Goal: Register for event/course

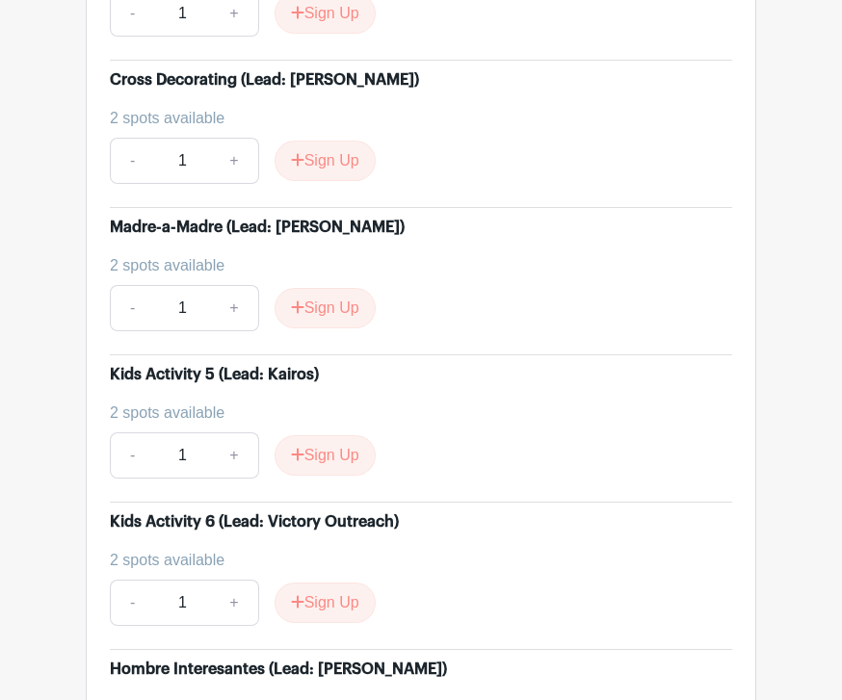
scroll to position [6498, 0]
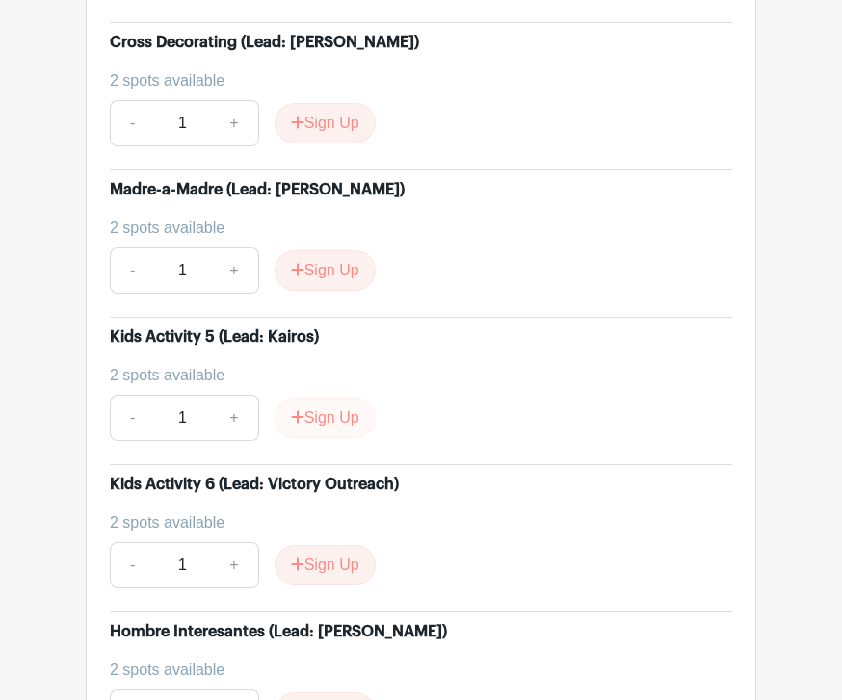
click at [332, 439] on button "Sign Up" at bounding box center [325, 419] width 101 height 40
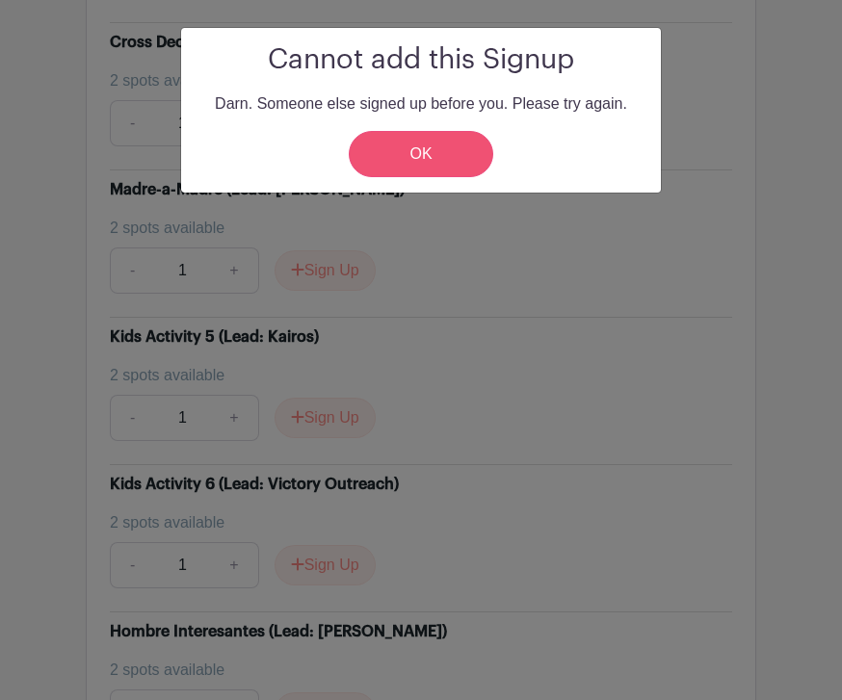
click at [460, 149] on link "OK" at bounding box center [421, 154] width 144 height 46
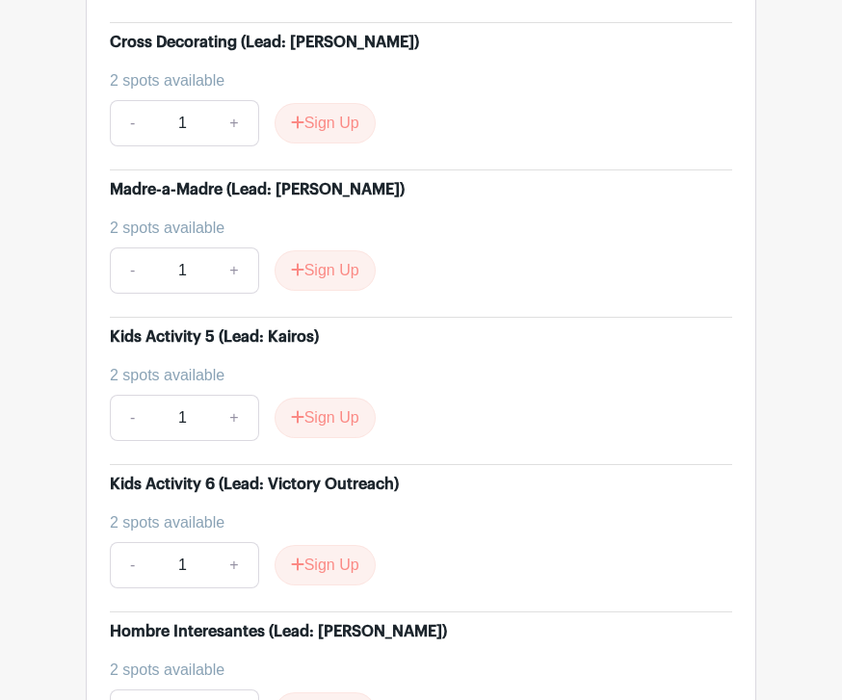
click at [223, 441] on link "+" at bounding box center [234, 418] width 48 height 46
click at [148, 441] on link "-" at bounding box center [132, 418] width 44 height 46
type input "1"
click at [362, 438] on button "Sign Up" at bounding box center [325, 418] width 101 height 40
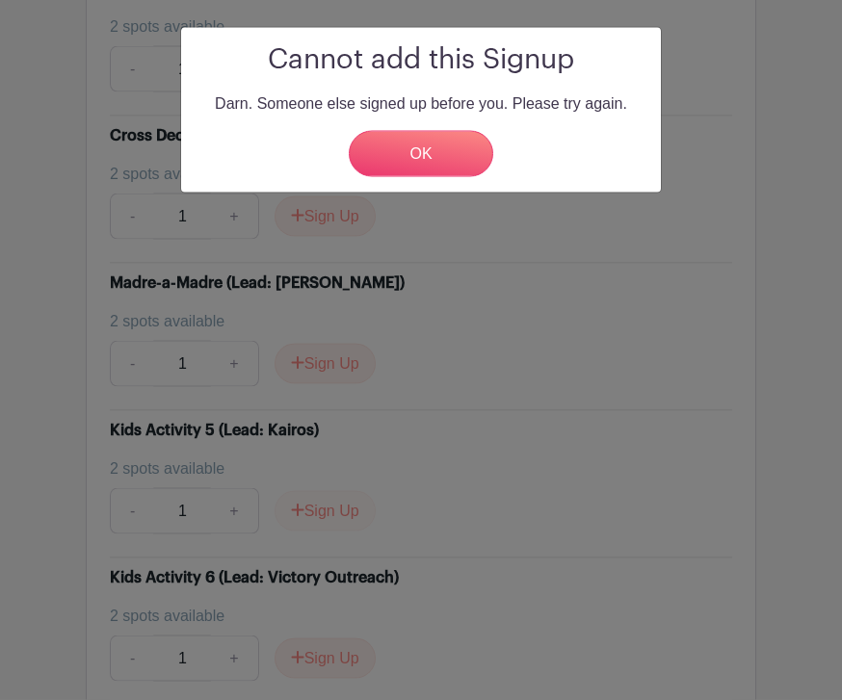
scroll to position [6403, 0]
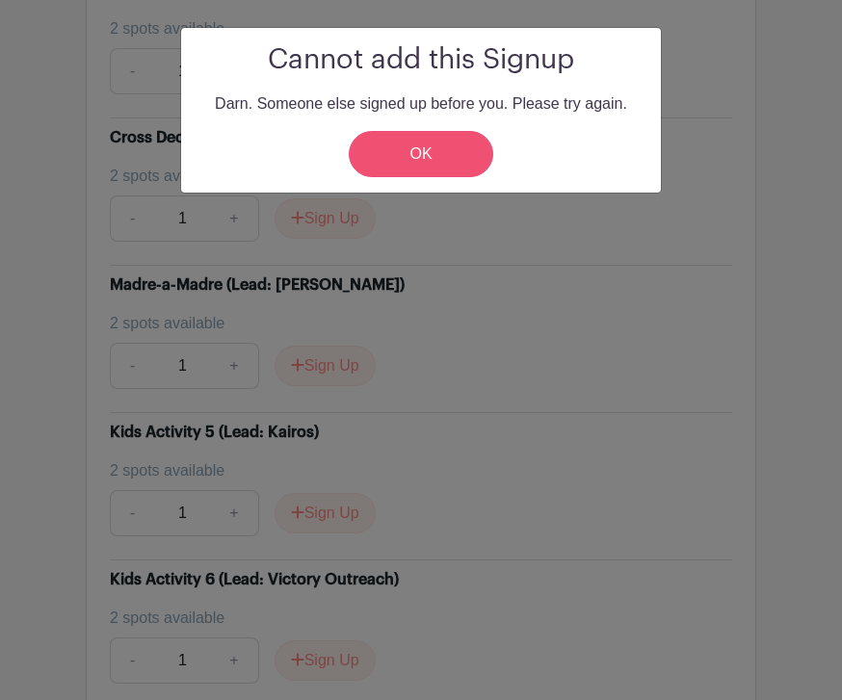
click at [440, 169] on link "OK" at bounding box center [421, 154] width 144 height 46
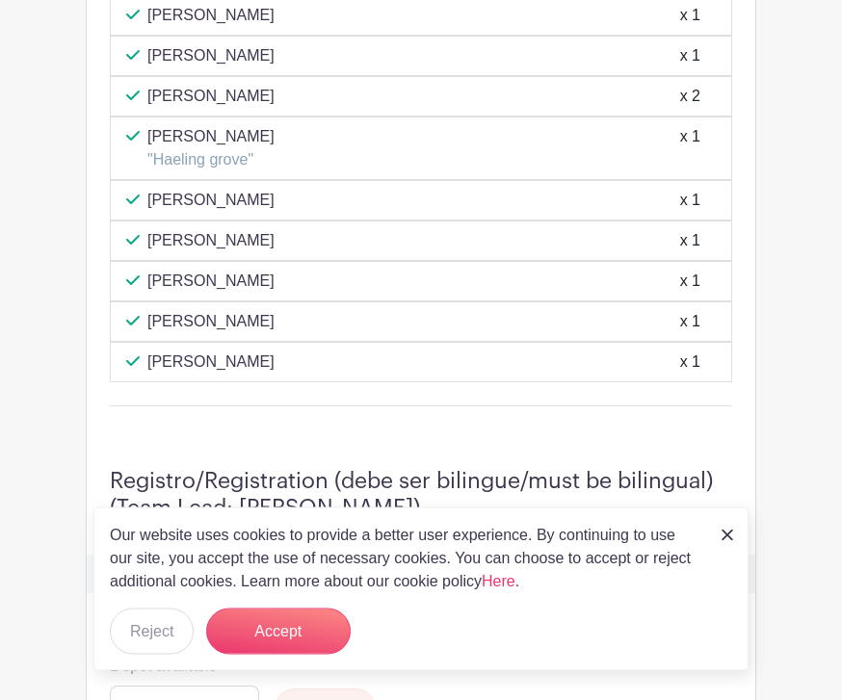
scroll to position [1739, 0]
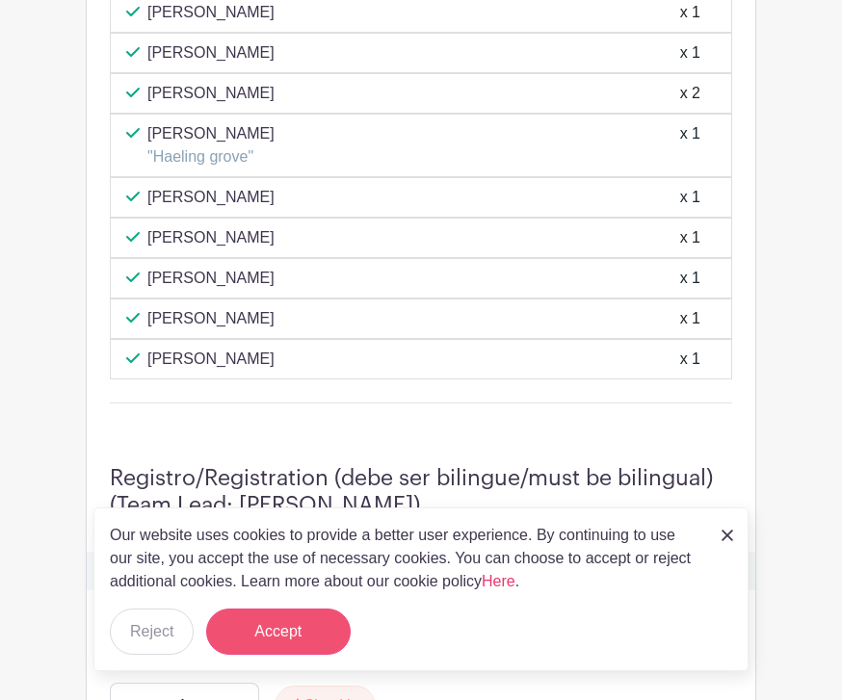
click at [284, 655] on button "Accept" at bounding box center [278, 632] width 144 height 46
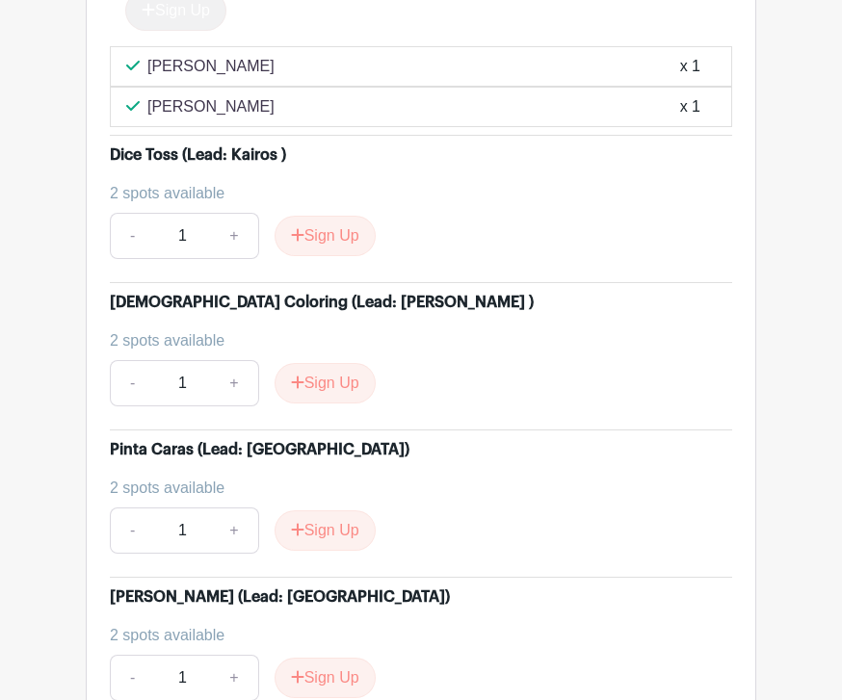
scroll to position [8018, 0]
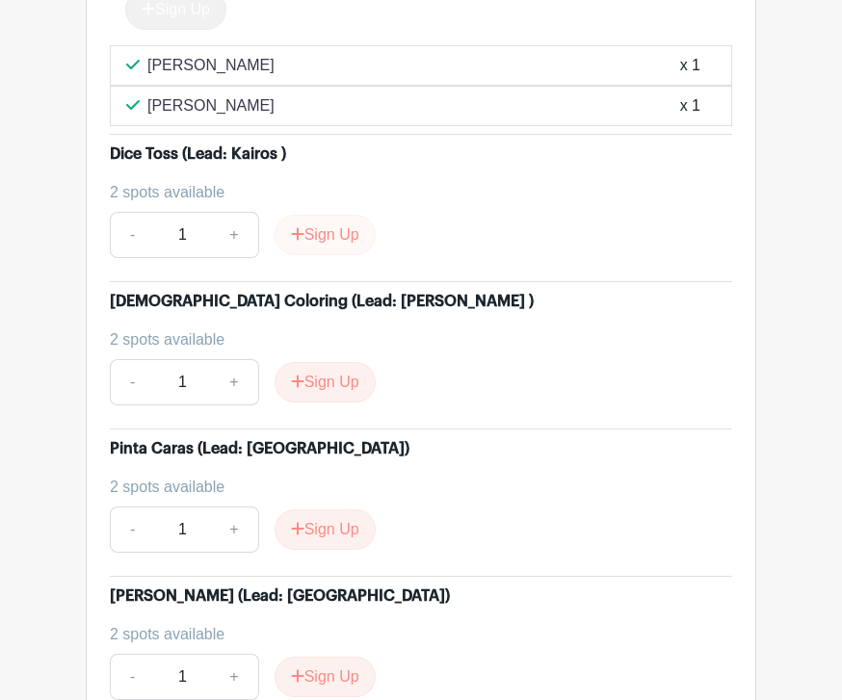
click at [334, 246] on button "Sign Up" at bounding box center [325, 236] width 101 height 40
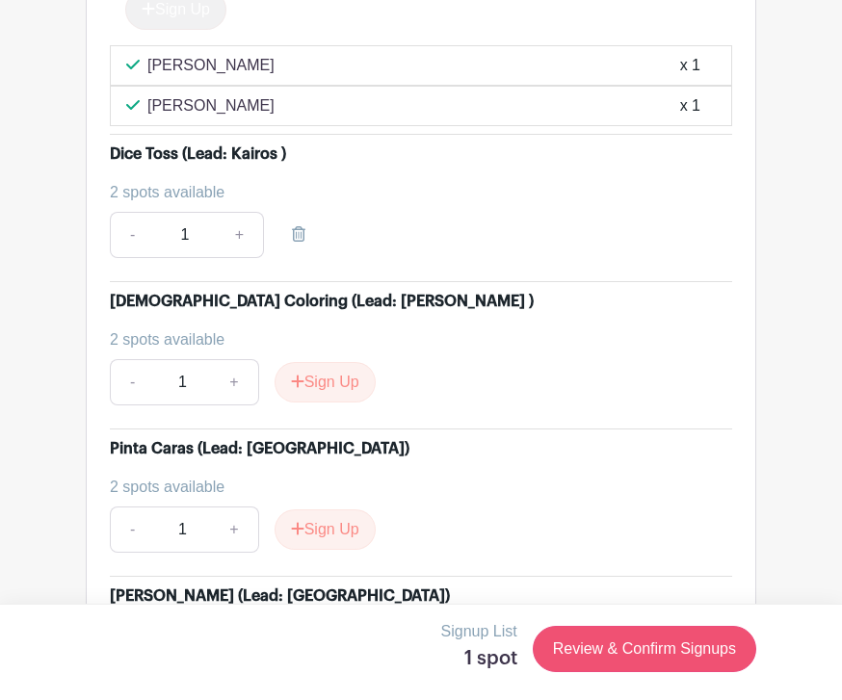
click at [693, 672] on link "Review & Confirm Signups" at bounding box center [644, 649] width 223 height 46
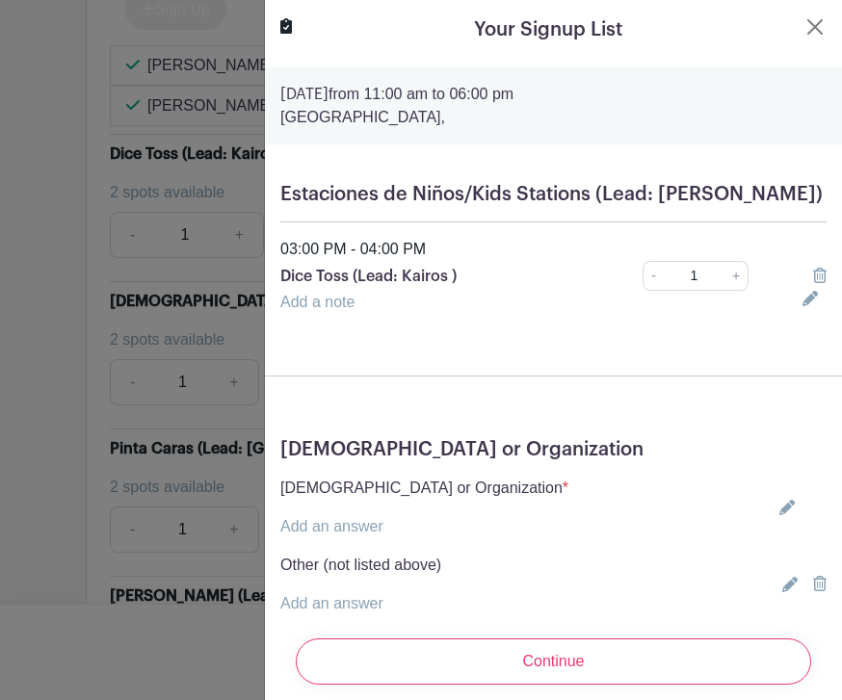
click at [795, 308] on div at bounding box center [814, 302] width 47 height 23
click at [812, 304] on icon at bounding box center [809, 298] width 15 height 15
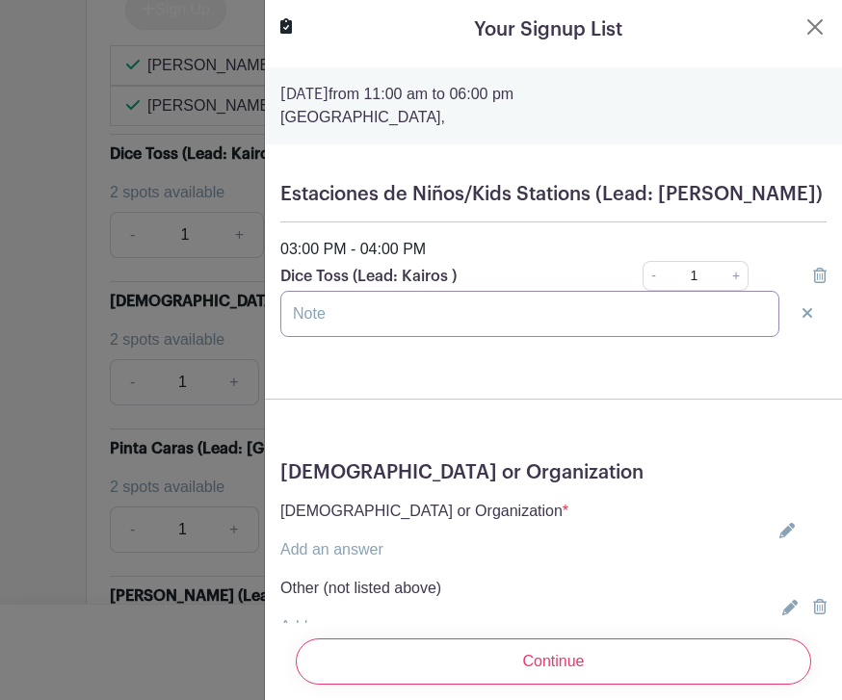
click at [506, 322] on input "text" at bounding box center [529, 314] width 499 height 46
click at [786, 531] on icon at bounding box center [786, 530] width 15 height 15
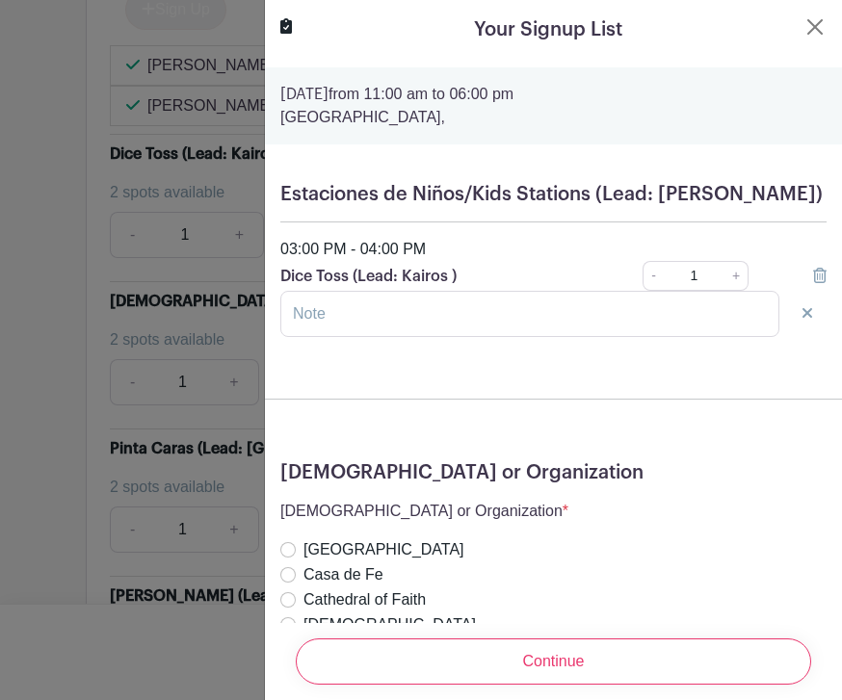
click at [296, 621] on div "[DEMOGRAPHIC_DATA]" at bounding box center [424, 625] width 288 height 23
click at [291, 618] on input "[DEMOGRAPHIC_DATA]" at bounding box center [287, 624] width 15 height 15
radio input "true"
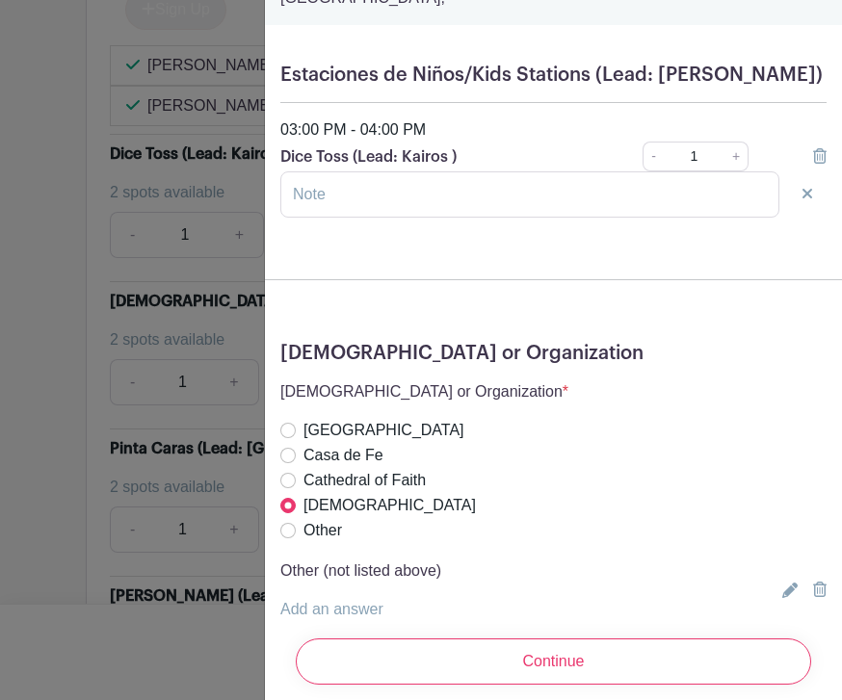
scroll to position [118, 0]
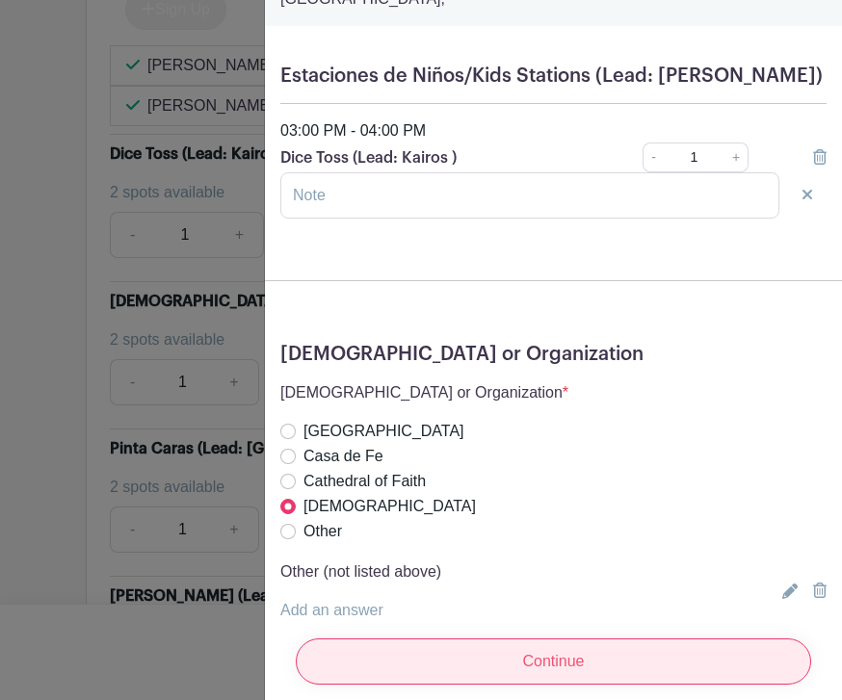
click at [589, 685] on input "Continue" at bounding box center [553, 662] width 515 height 46
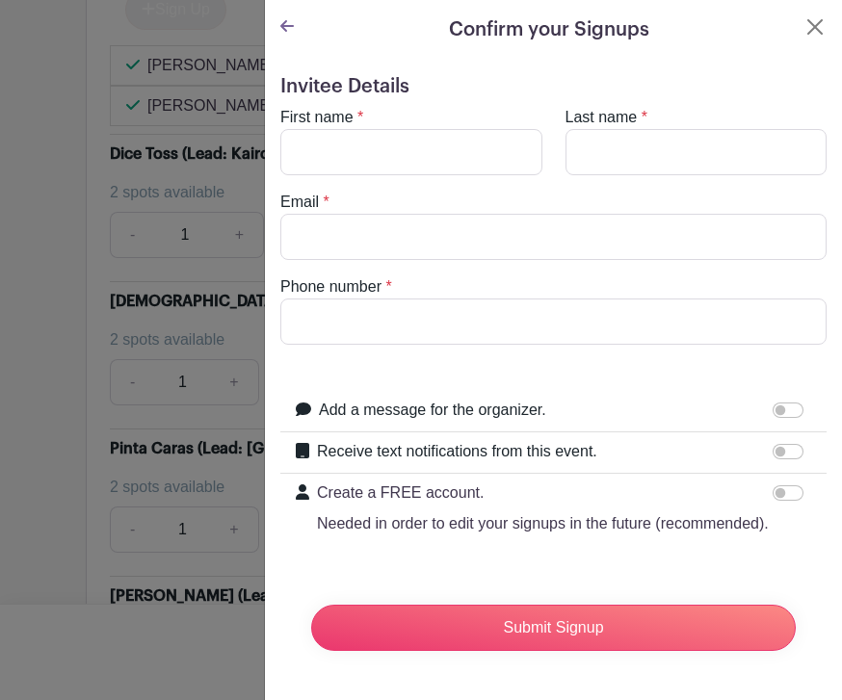
scroll to position [0, 0]
click at [388, 153] on input "First name" at bounding box center [411, 152] width 262 height 46
type input "DIEGO"
click at [650, 144] on input "Last name" at bounding box center [696, 152] width 262 height 46
type input "[PERSON_NAME]"
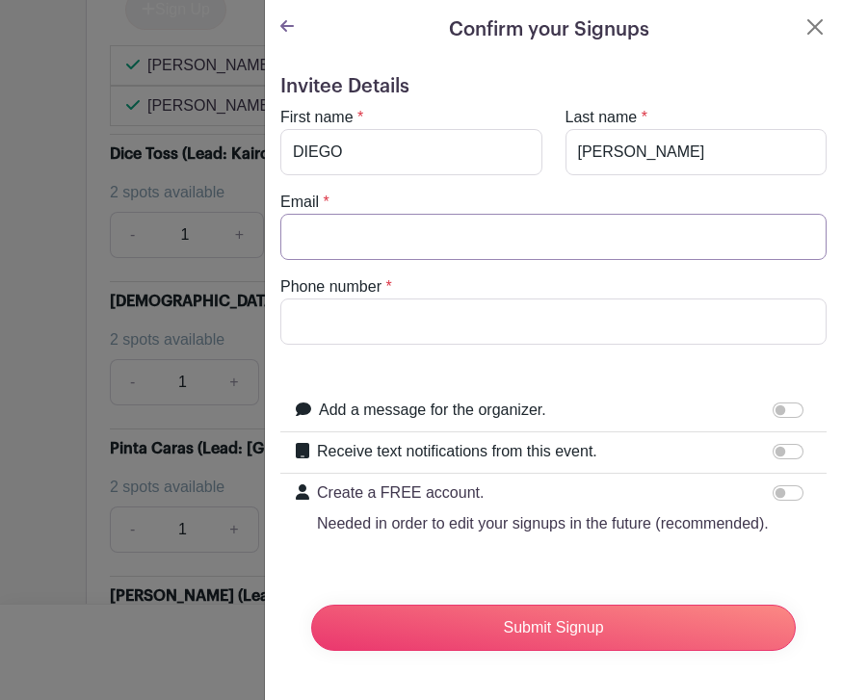
click at [439, 236] on input "Email" at bounding box center [553, 237] width 546 height 46
click at [477, 330] on input "Phone number" at bounding box center [553, 322] width 546 height 46
click at [558, 251] on input "[EMAIL_ADDRESS][DOMAIN_NAME]," at bounding box center [553, 237] width 546 height 46
type input "[EMAIL_ADDRESS][DOMAIN_NAME]"
click at [440, 338] on input "Phone number" at bounding box center [553, 322] width 546 height 46
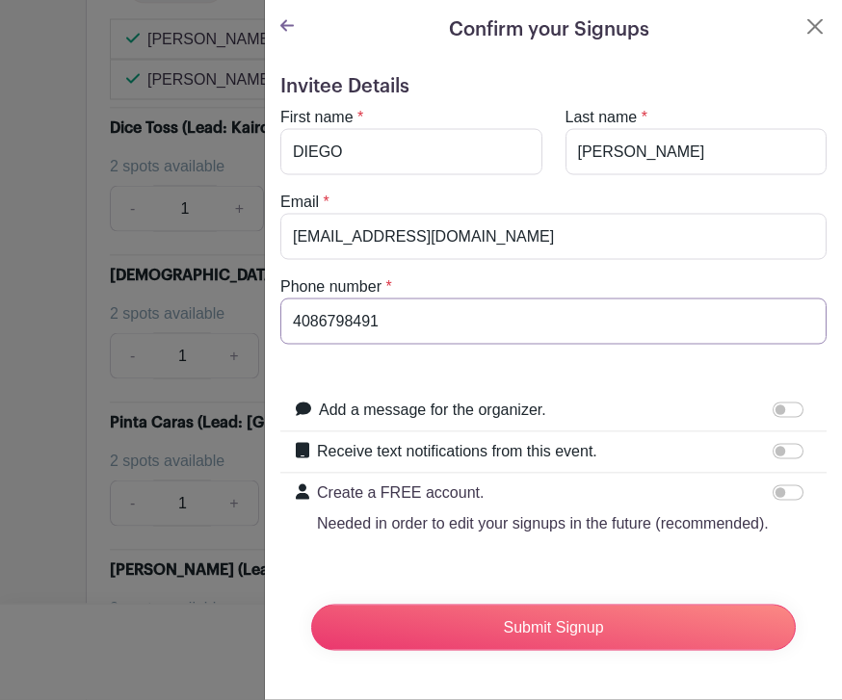
scroll to position [8115, 0]
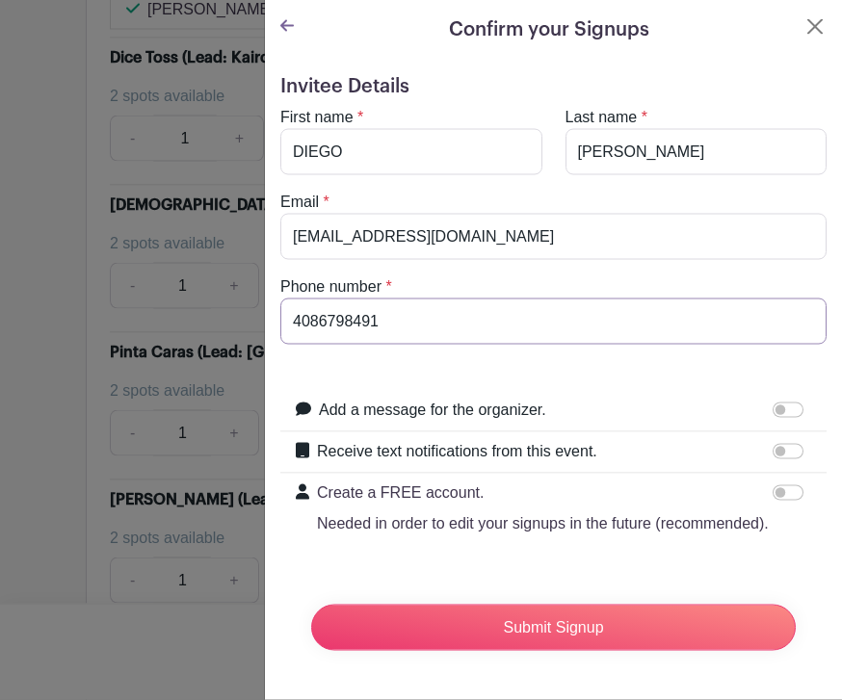
type input "4086798491"
click at [788, 448] on input "Receive text notifications from this event." at bounding box center [788, 451] width 31 height 15
checkbox input "true"
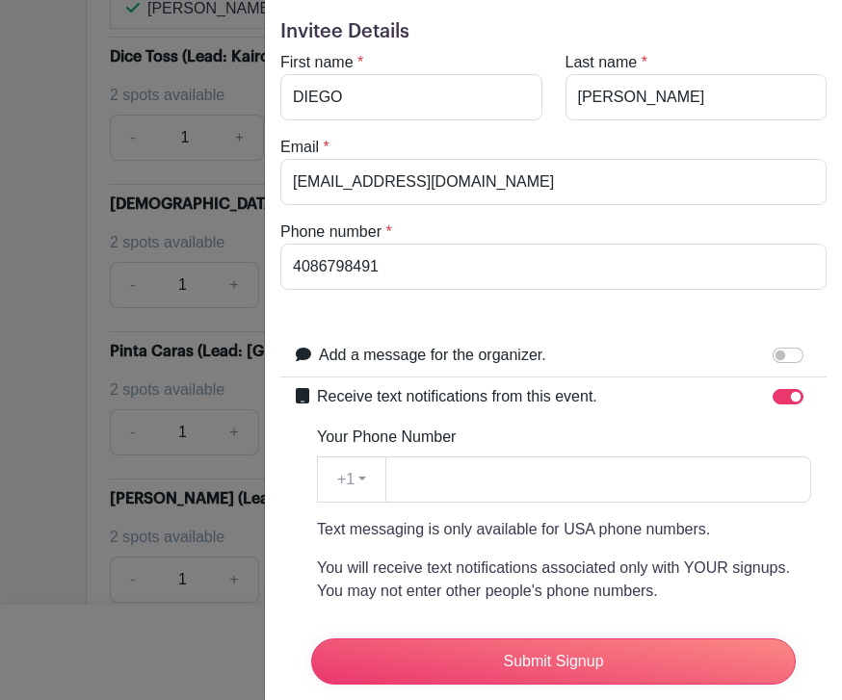
scroll to position [61, 0]
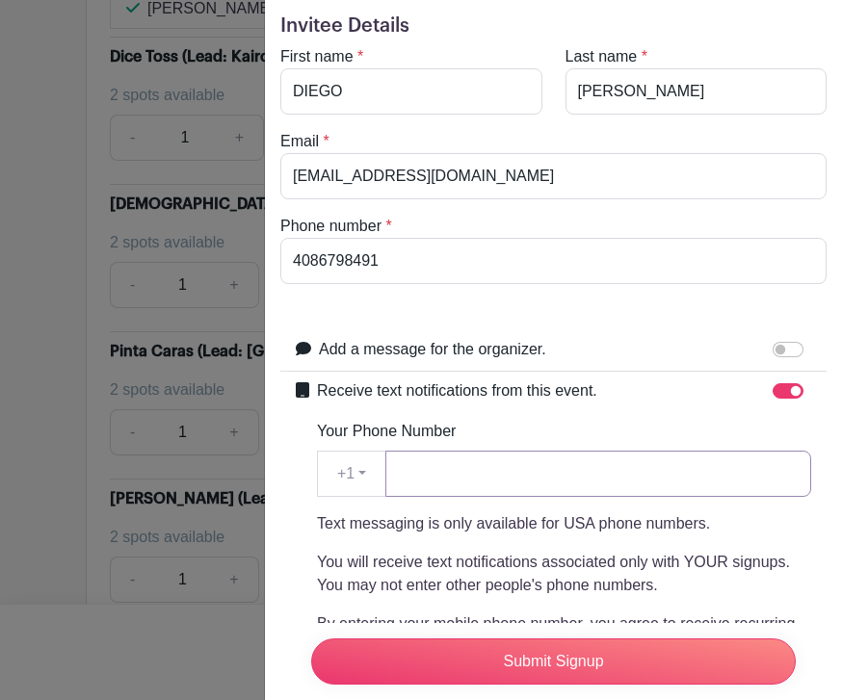
click at [479, 486] on input "Your Phone Number" at bounding box center [598, 474] width 426 height 46
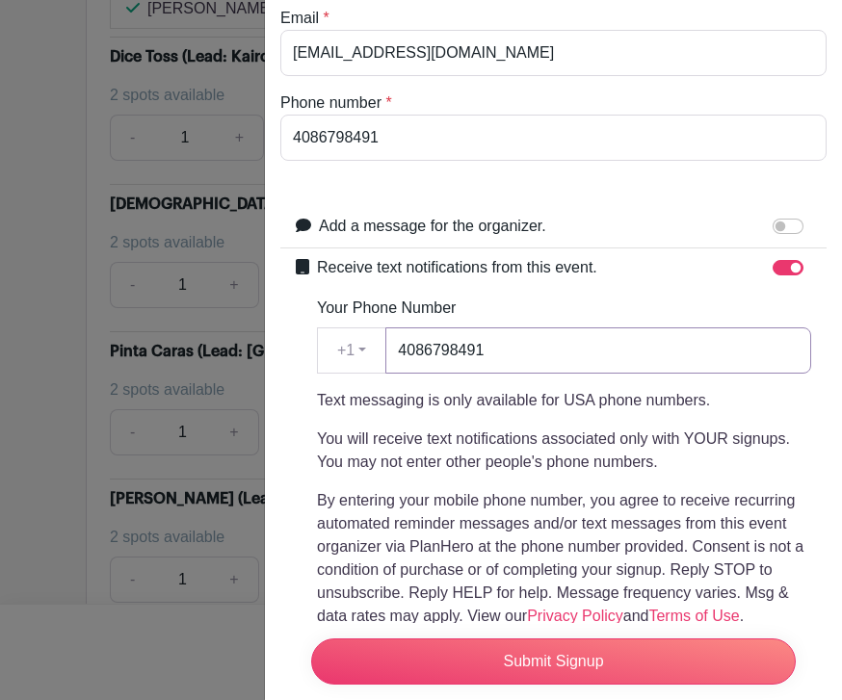
scroll to position [197, 0]
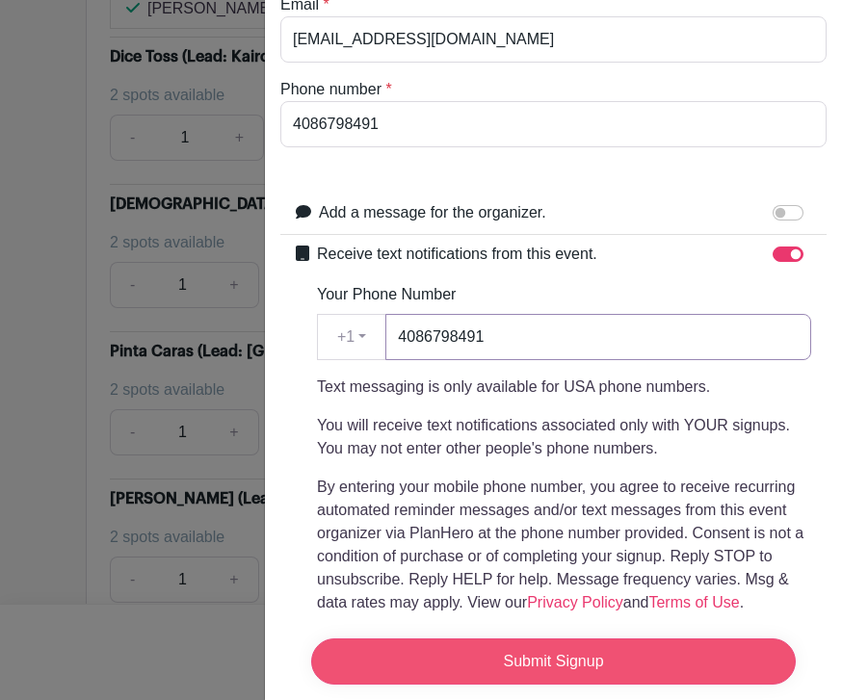
type input "4086798491"
click at [598, 685] on input "Submit Signup" at bounding box center [553, 662] width 485 height 46
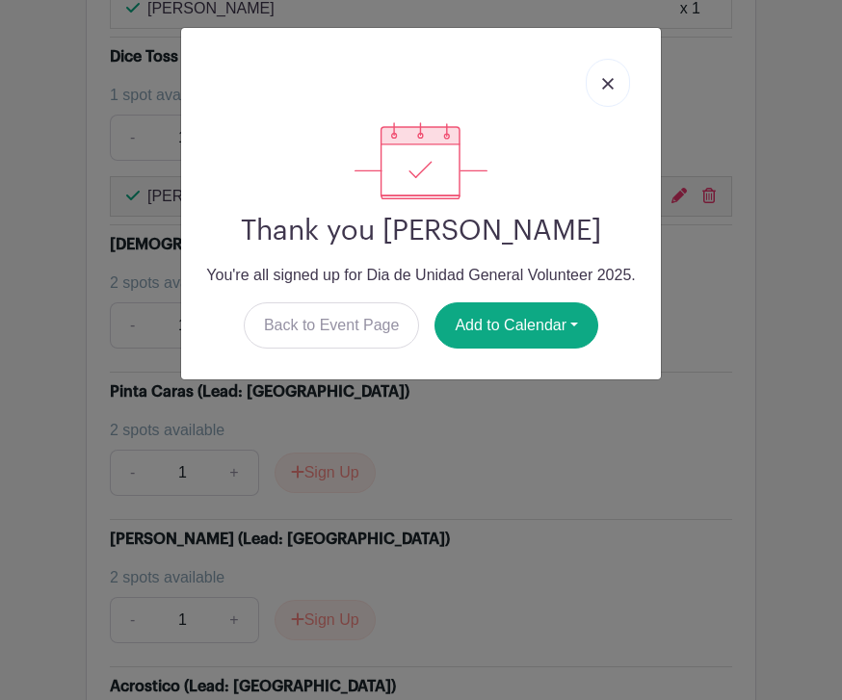
click at [592, 78] on link at bounding box center [608, 83] width 44 height 48
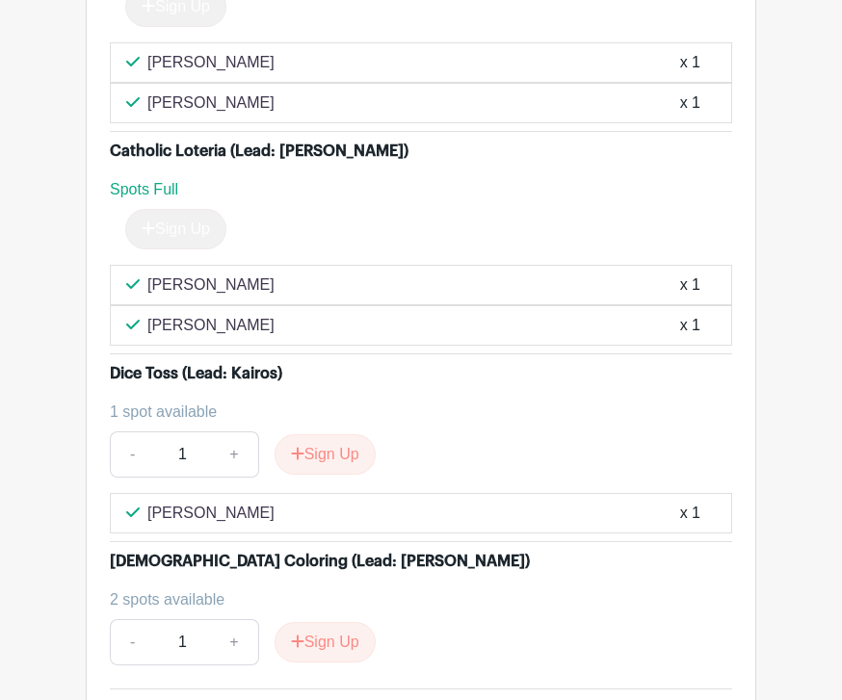
scroll to position [5586, 0]
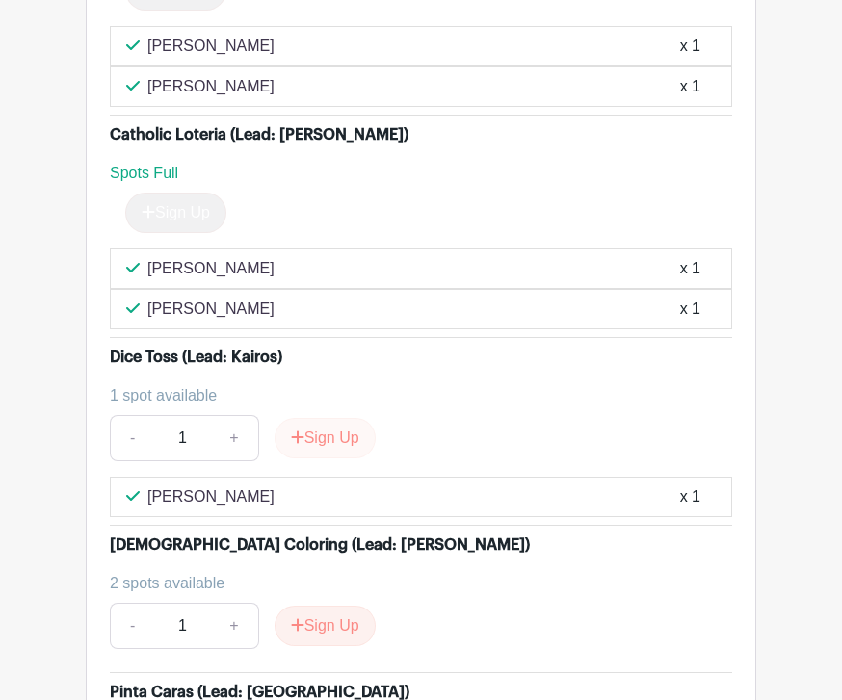
click at [330, 449] on button "Sign Up" at bounding box center [325, 439] width 101 height 40
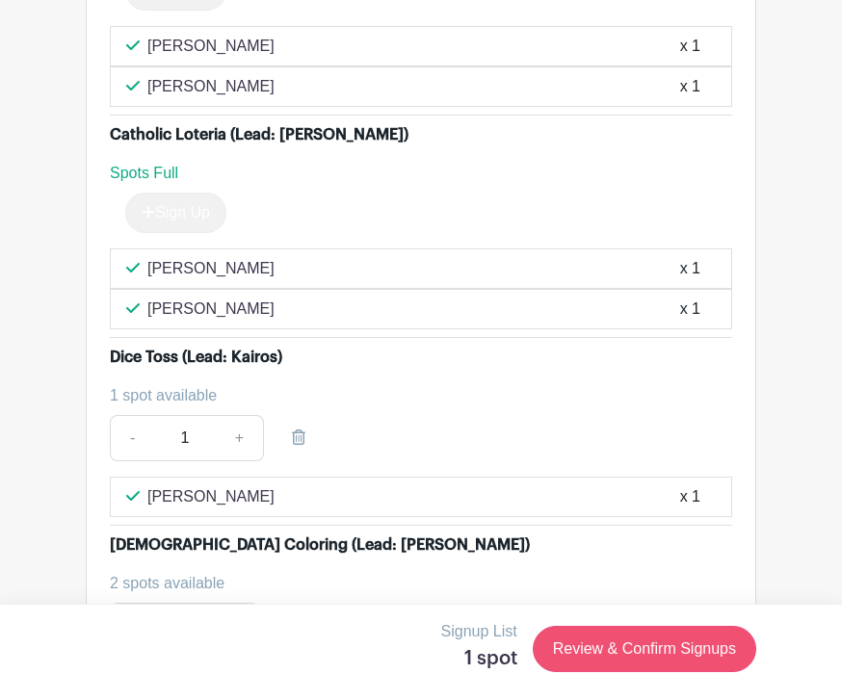
click at [670, 672] on link "Review & Confirm Signups" at bounding box center [644, 649] width 223 height 46
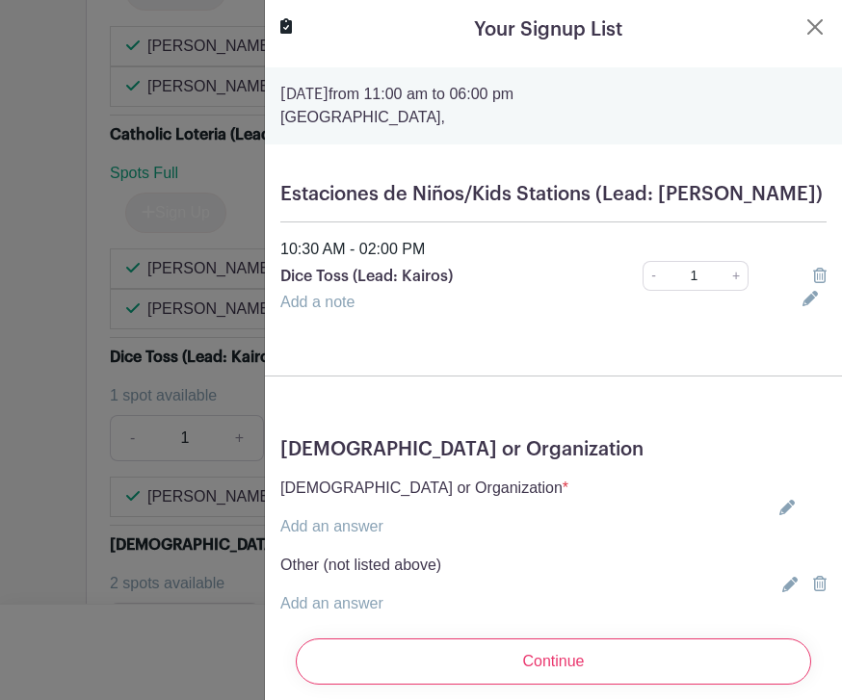
click at [795, 511] on icon at bounding box center [786, 507] width 15 height 15
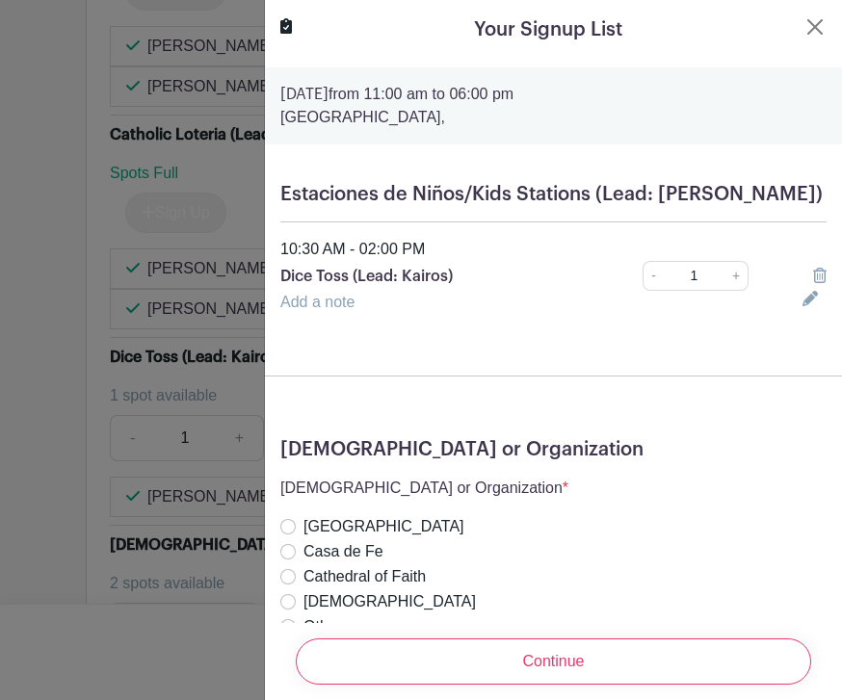
click at [293, 603] on input "[DEMOGRAPHIC_DATA]" at bounding box center [287, 601] width 15 height 15
radio input "true"
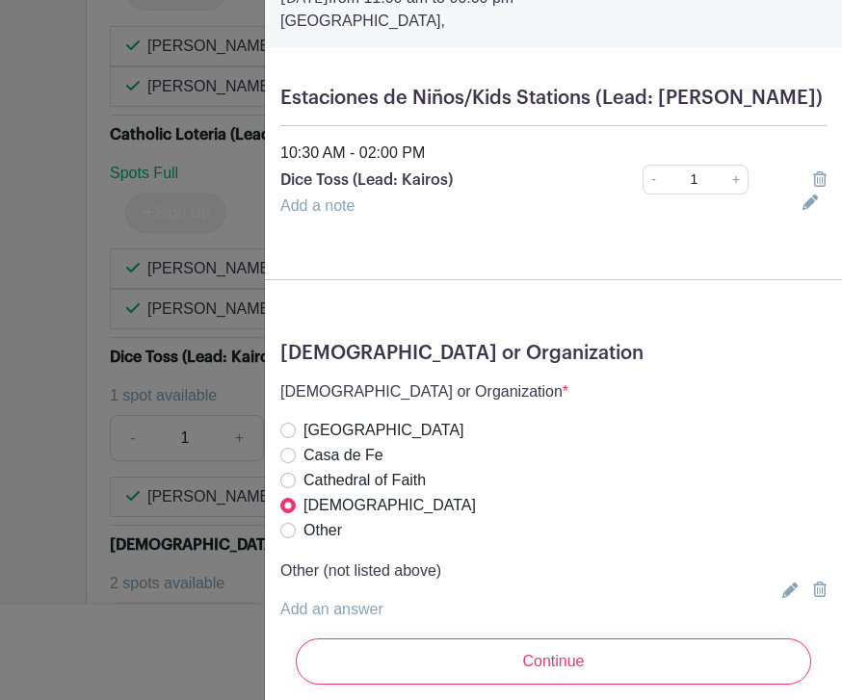
scroll to position [95, 0]
click at [589, 685] on input "Continue" at bounding box center [553, 662] width 515 height 46
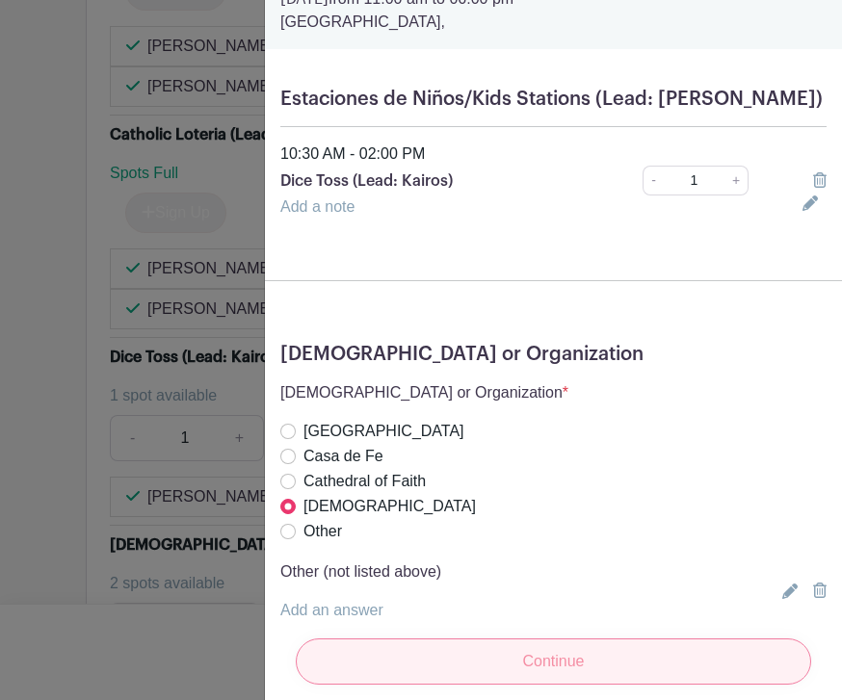
scroll to position [0, 0]
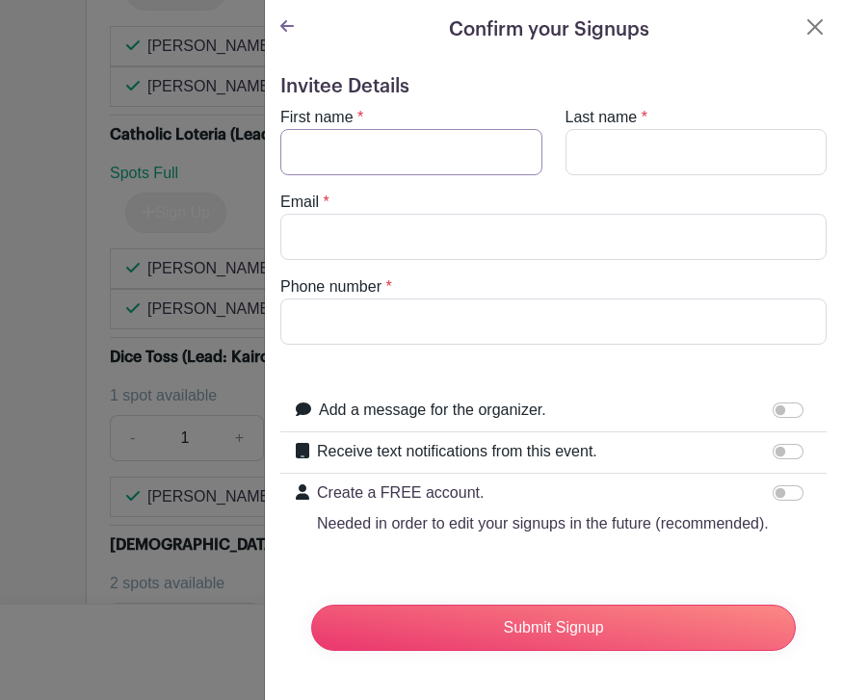
click at [429, 169] on input "First name" at bounding box center [411, 152] width 262 height 46
type input "[PERSON_NAME]"
click at [679, 153] on input "Last name" at bounding box center [696, 152] width 262 height 46
type input "[PERSON_NAME]"
click at [429, 247] on input "Email" at bounding box center [553, 237] width 546 height 46
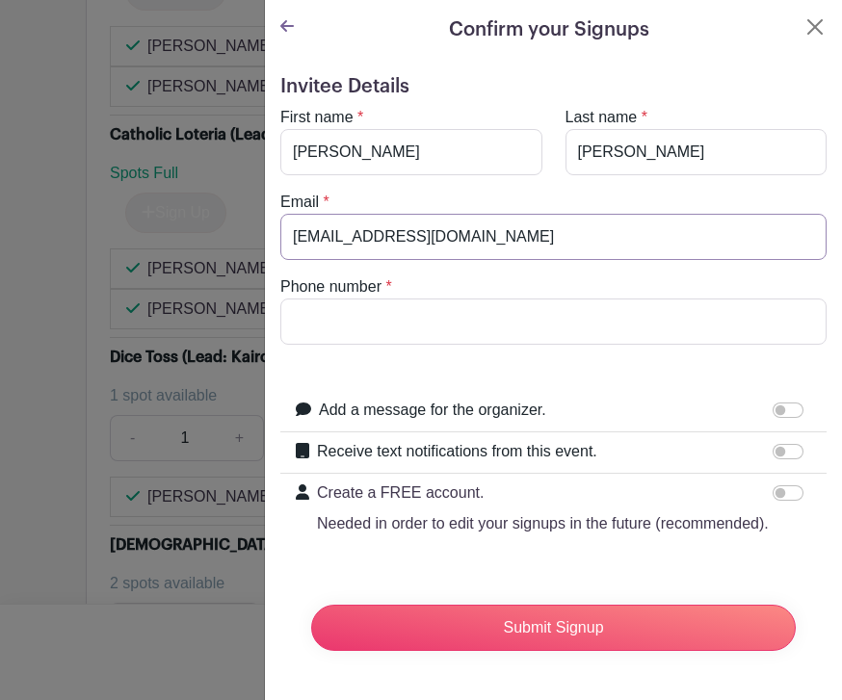
type input "[EMAIL_ADDRESS][DOMAIN_NAME]"
click at [404, 338] on input "Phone number" at bounding box center [553, 322] width 546 height 46
type input "4086697476"
click at [783, 458] on input "Receive text notifications from this event." at bounding box center [788, 451] width 31 height 15
checkbox input "true"
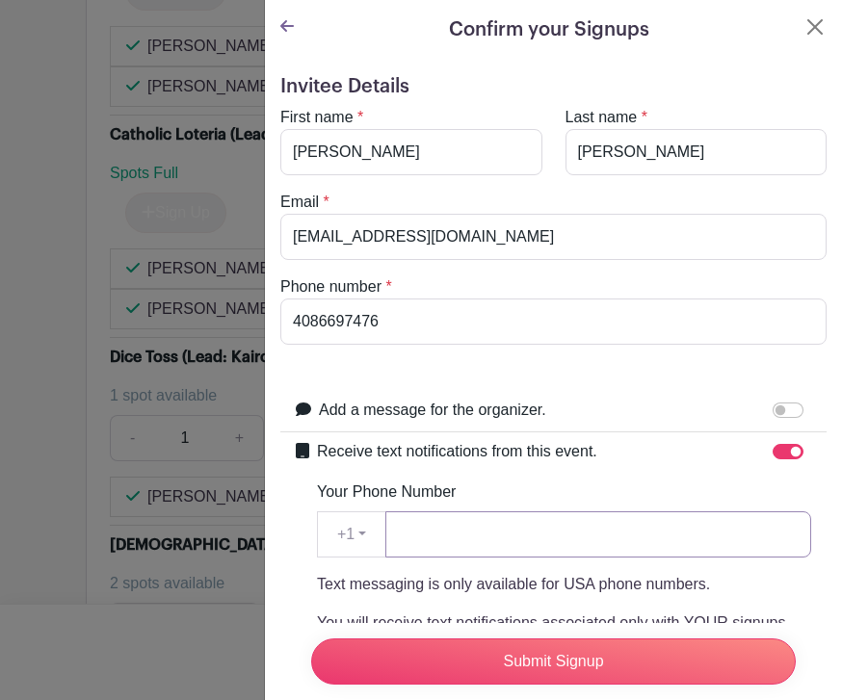
click at [588, 544] on input "Your Phone Number" at bounding box center [598, 535] width 426 height 46
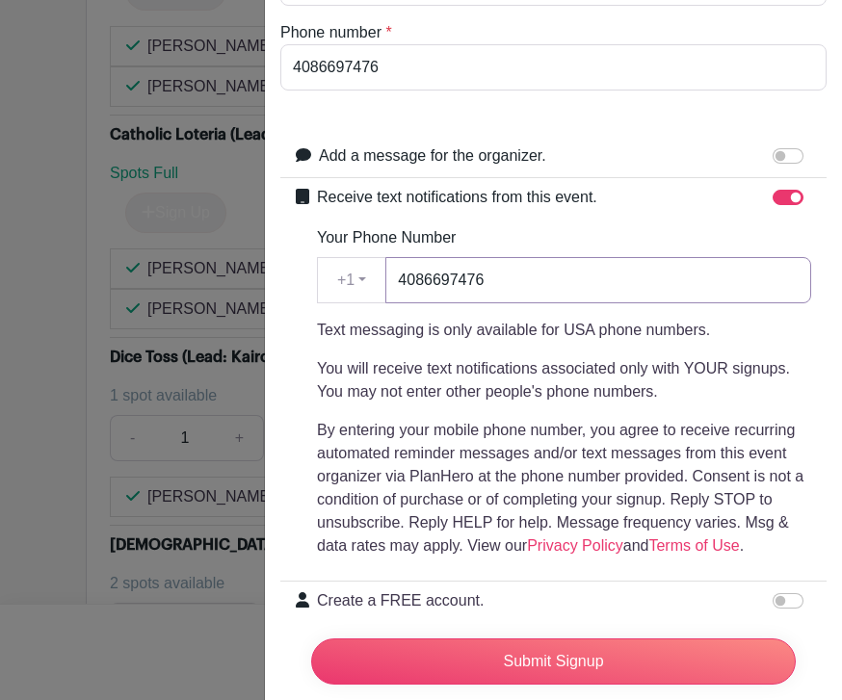
scroll to position [274, 0]
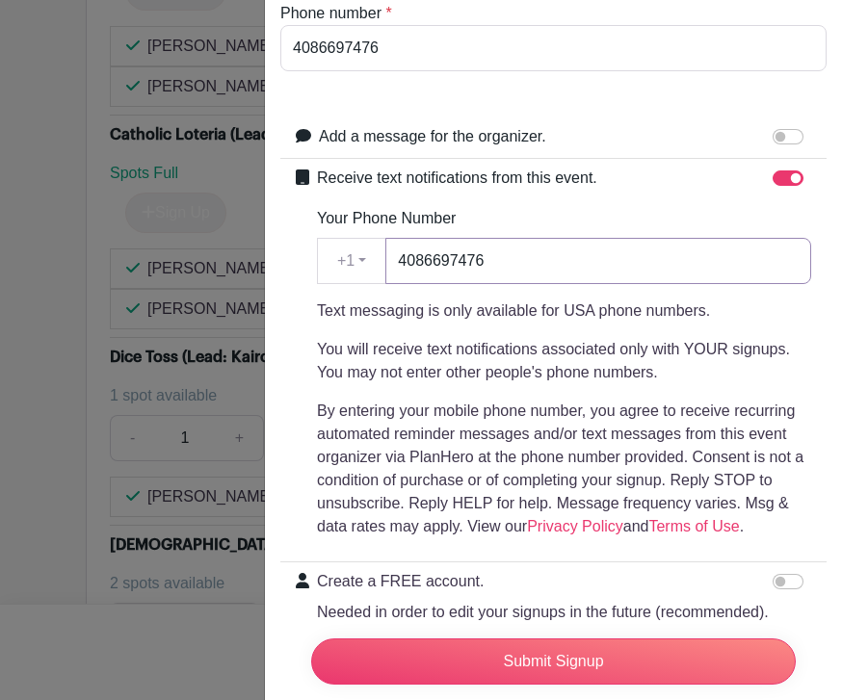
type input "4086697476"
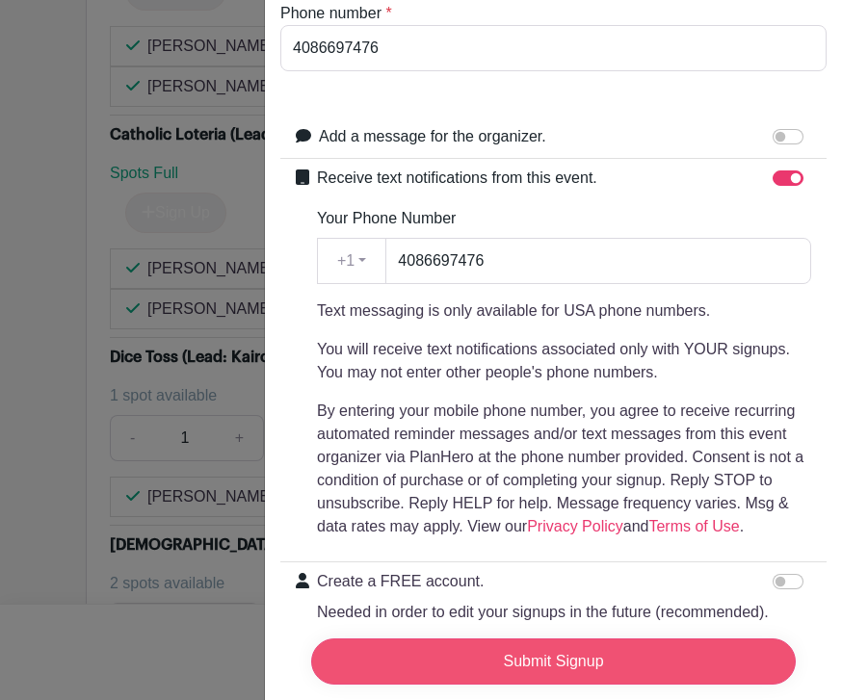
click at [612, 685] on input "Submit Signup" at bounding box center [553, 662] width 485 height 46
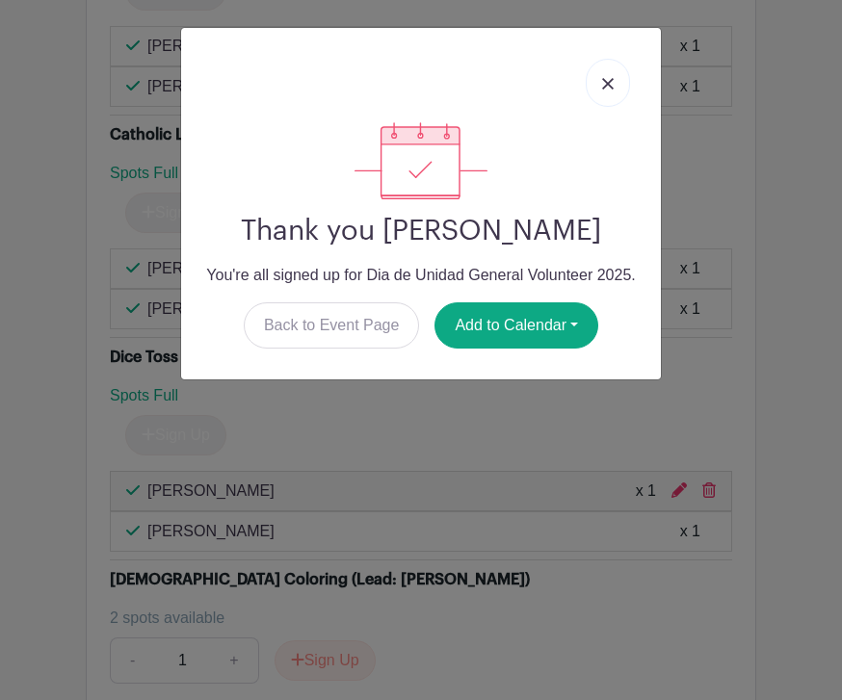
click at [606, 88] on img at bounding box center [608, 84] width 12 height 12
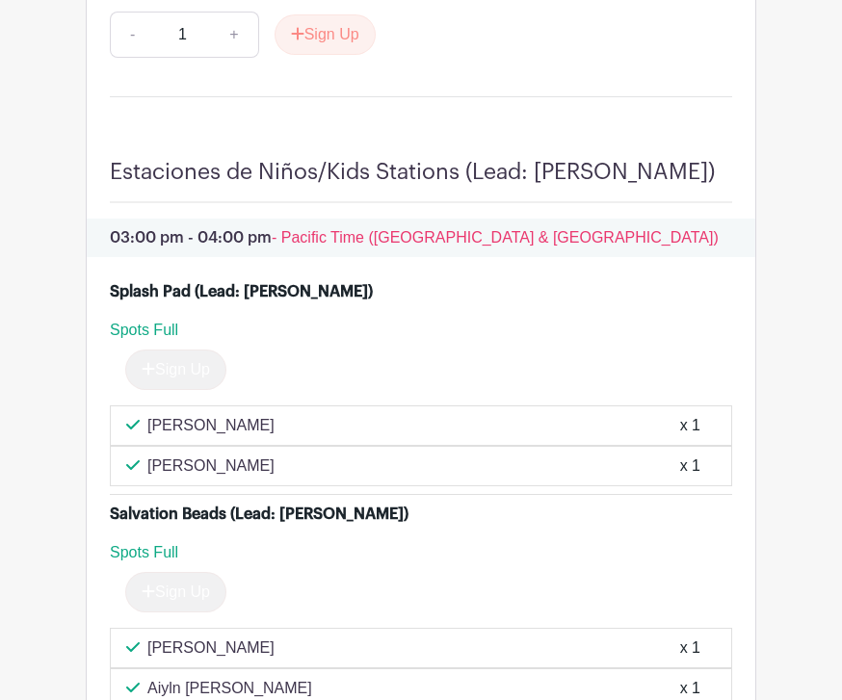
scroll to position [6707, 0]
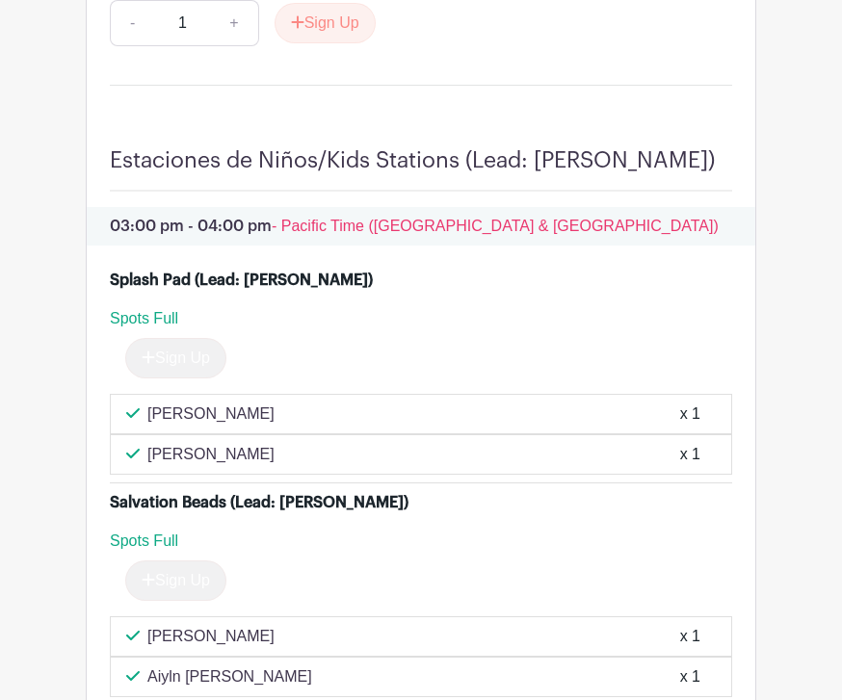
click at [695, 644] on div "x 1" at bounding box center [690, 637] width 20 height 23
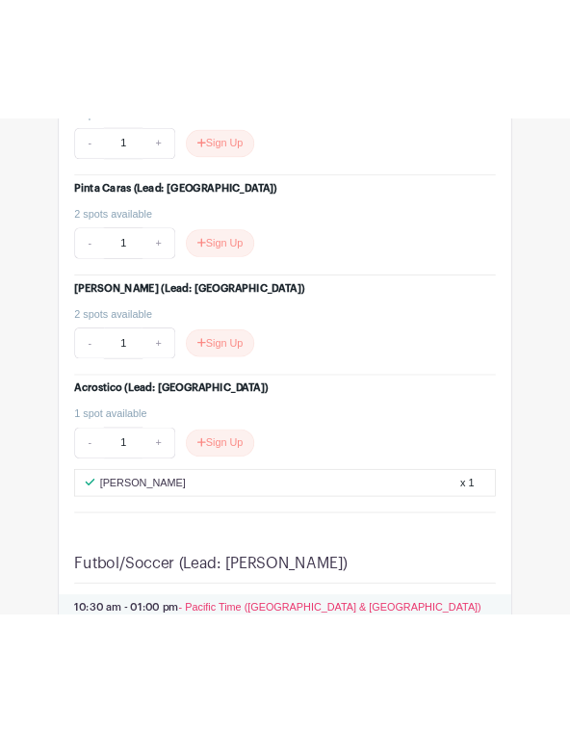
scroll to position [8497, 0]
